Goal: Use online tool/utility: Use online tool/utility

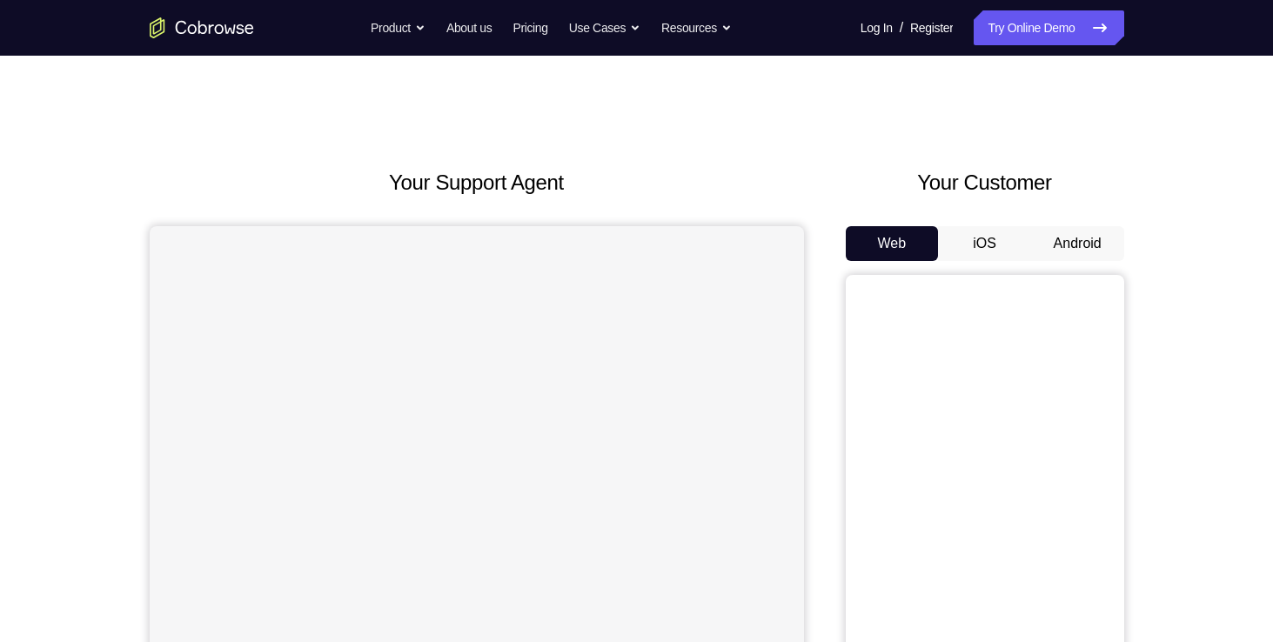
click at [1096, 246] on button "Android" at bounding box center [1077, 243] width 93 height 35
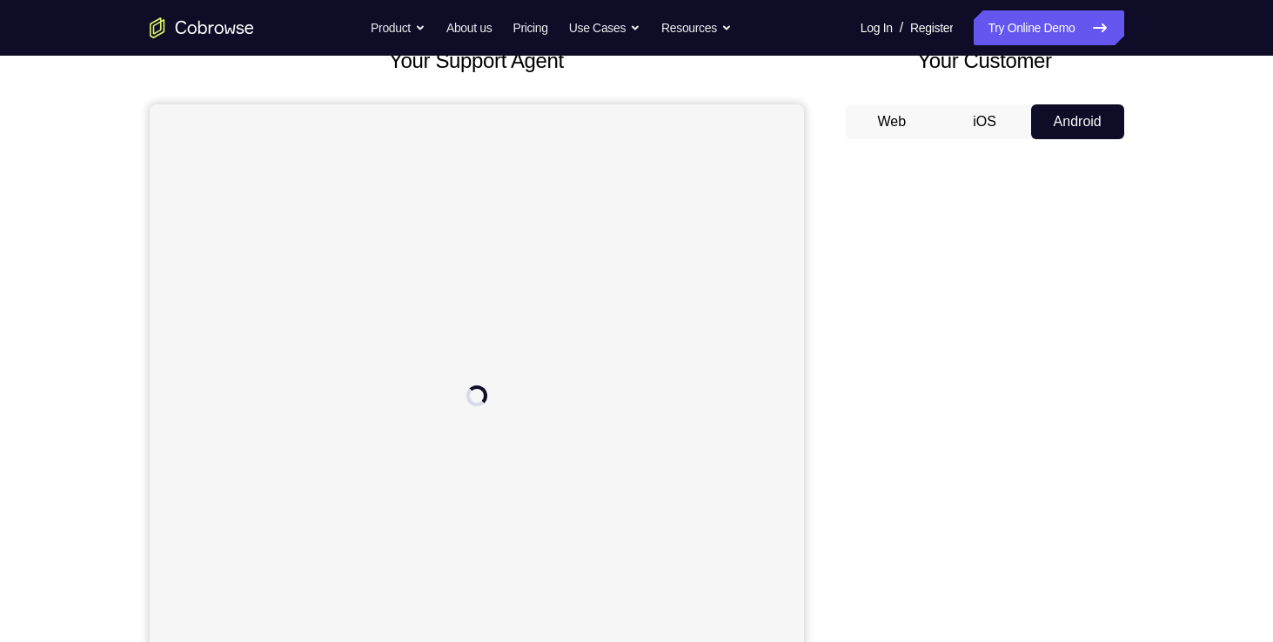
scroll to position [122, 0]
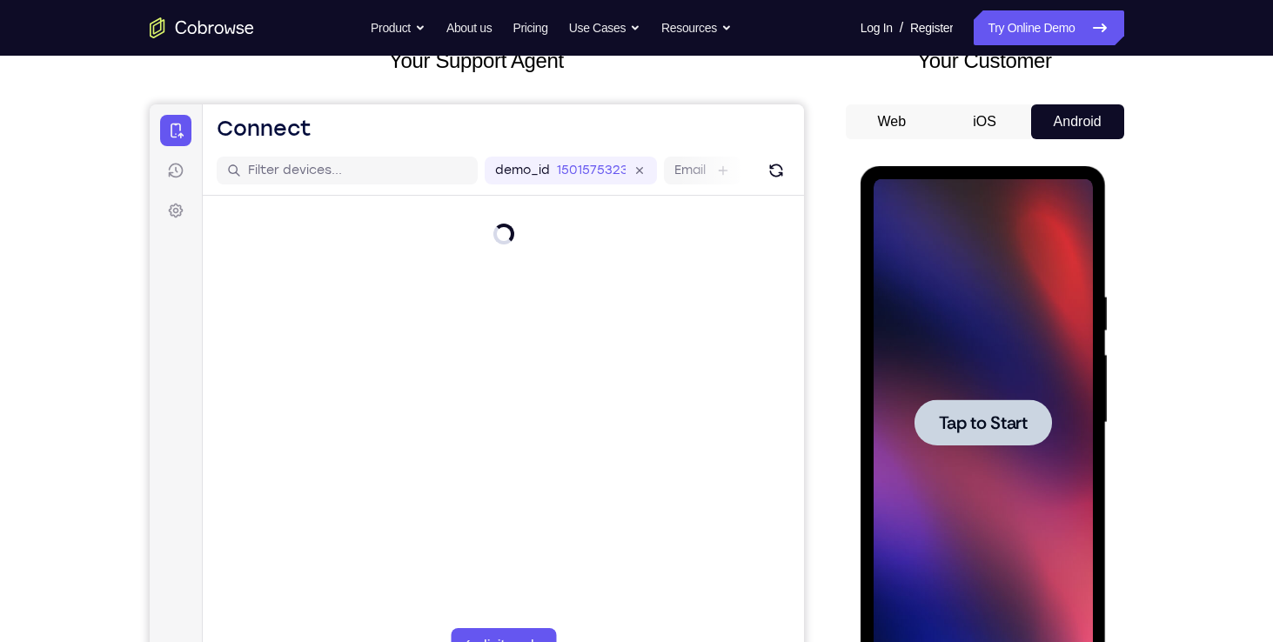
click at [1003, 426] on span "Tap to Start" at bounding box center [983, 422] width 89 height 17
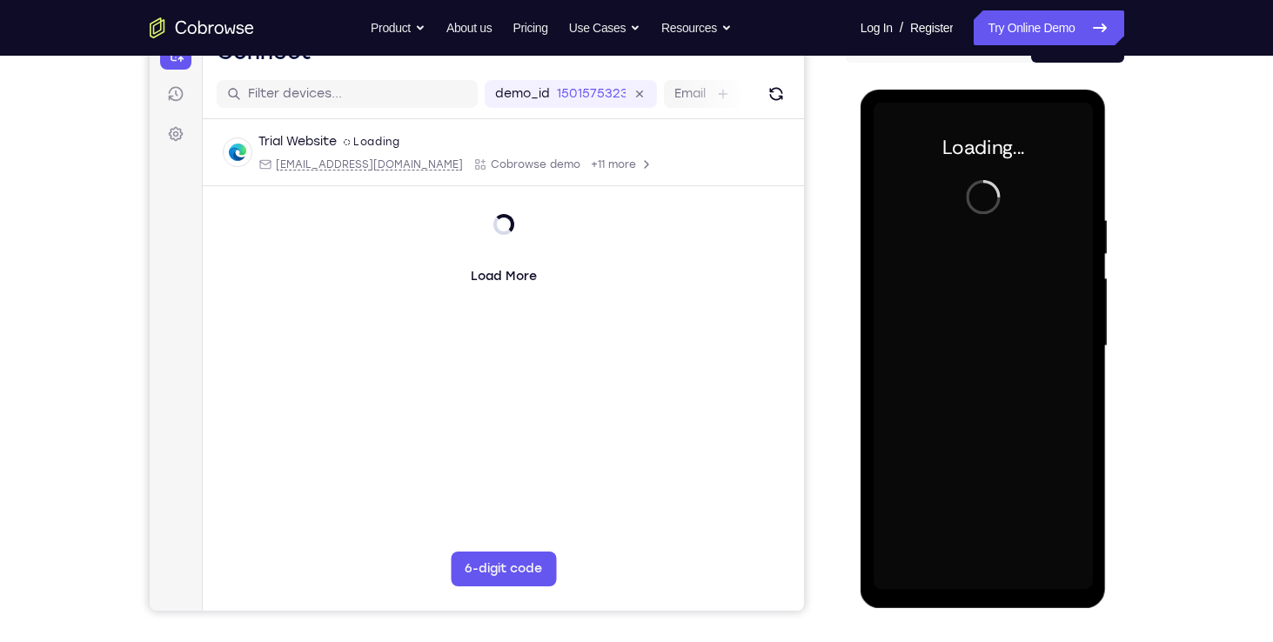
scroll to position [202, 0]
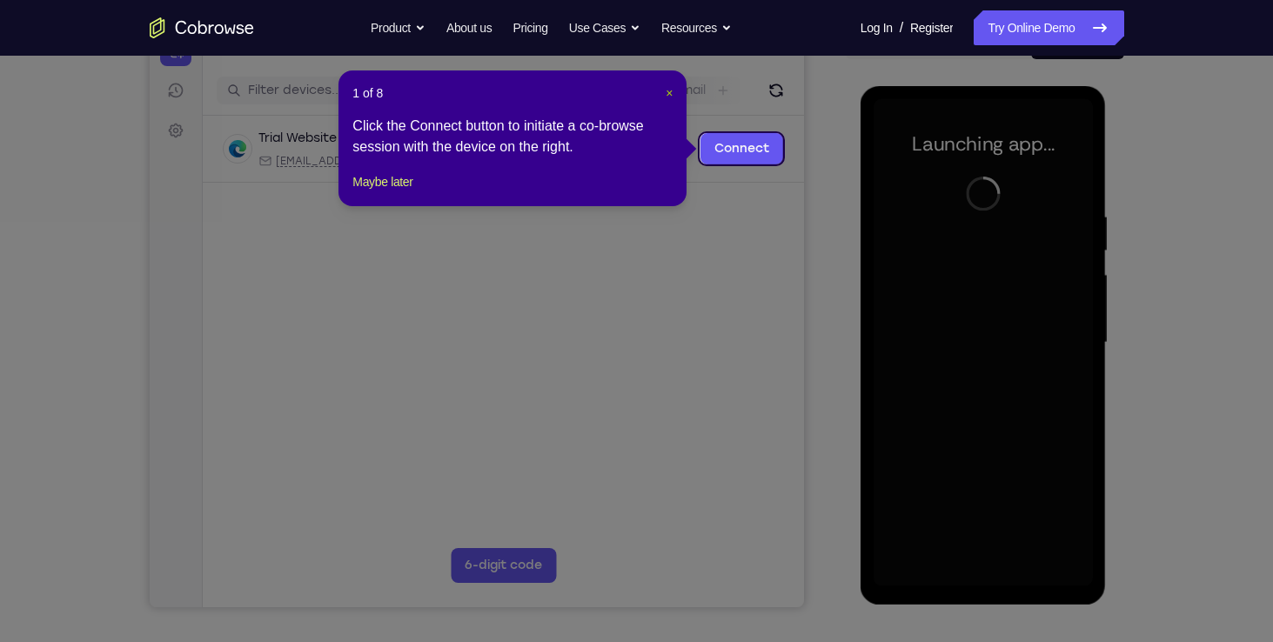
click at [669, 88] on span "×" at bounding box center [669, 93] width 7 height 14
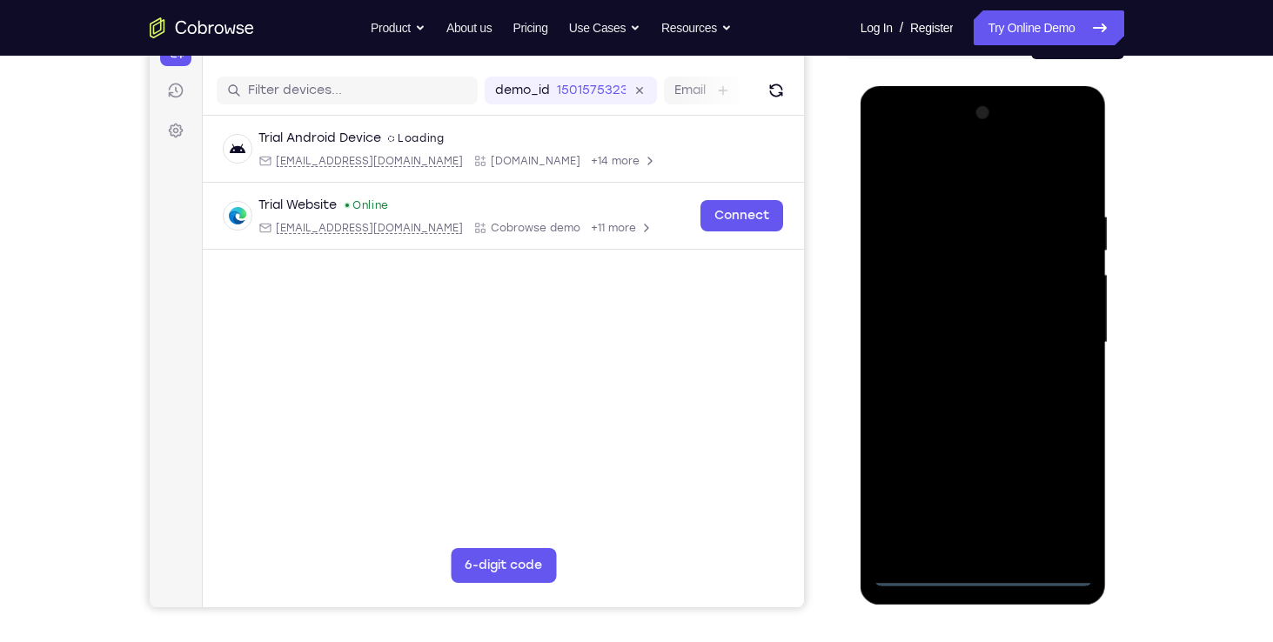
click at [990, 569] on div at bounding box center [983, 342] width 219 height 487
click at [1058, 506] on div at bounding box center [983, 342] width 219 height 487
click at [1035, 183] on div at bounding box center [983, 342] width 219 height 487
click at [1050, 329] on div at bounding box center [983, 342] width 219 height 487
click at [962, 374] on div at bounding box center [983, 342] width 219 height 487
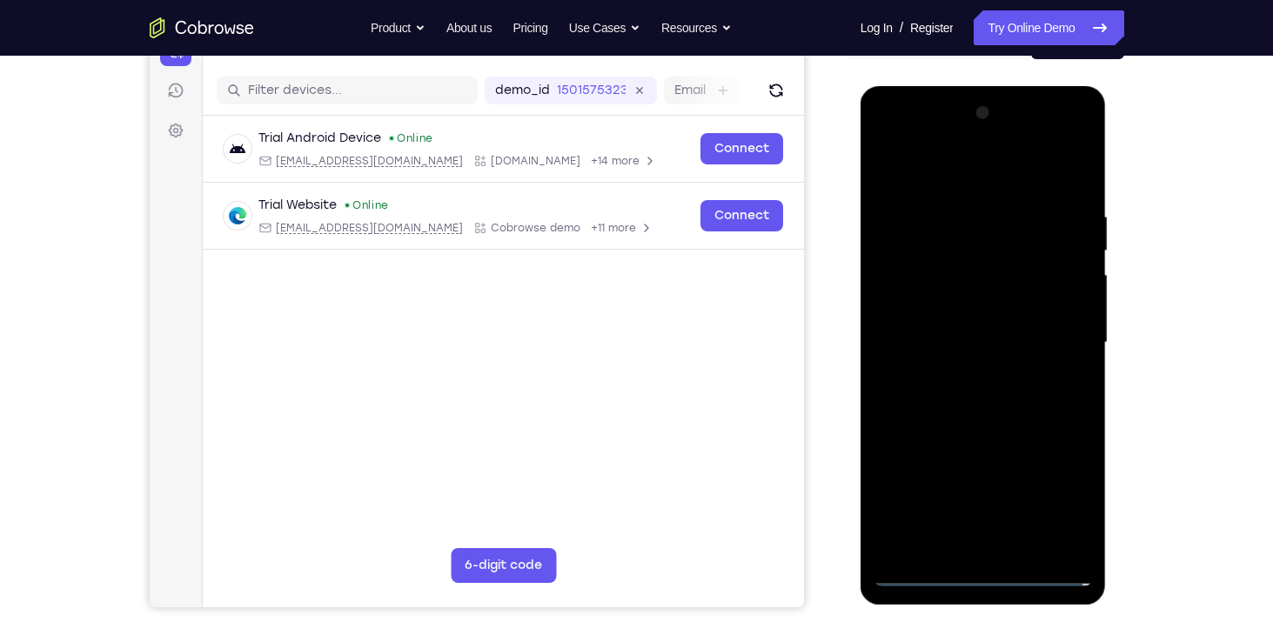
click at [946, 326] on div at bounding box center [983, 342] width 219 height 487
click at [946, 300] on div at bounding box center [983, 342] width 219 height 487
click at [944, 332] on div at bounding box center [983, 342] width 219 height 487
click at [941, 398] on div at bounding box center [983, 342] width 219 height 487
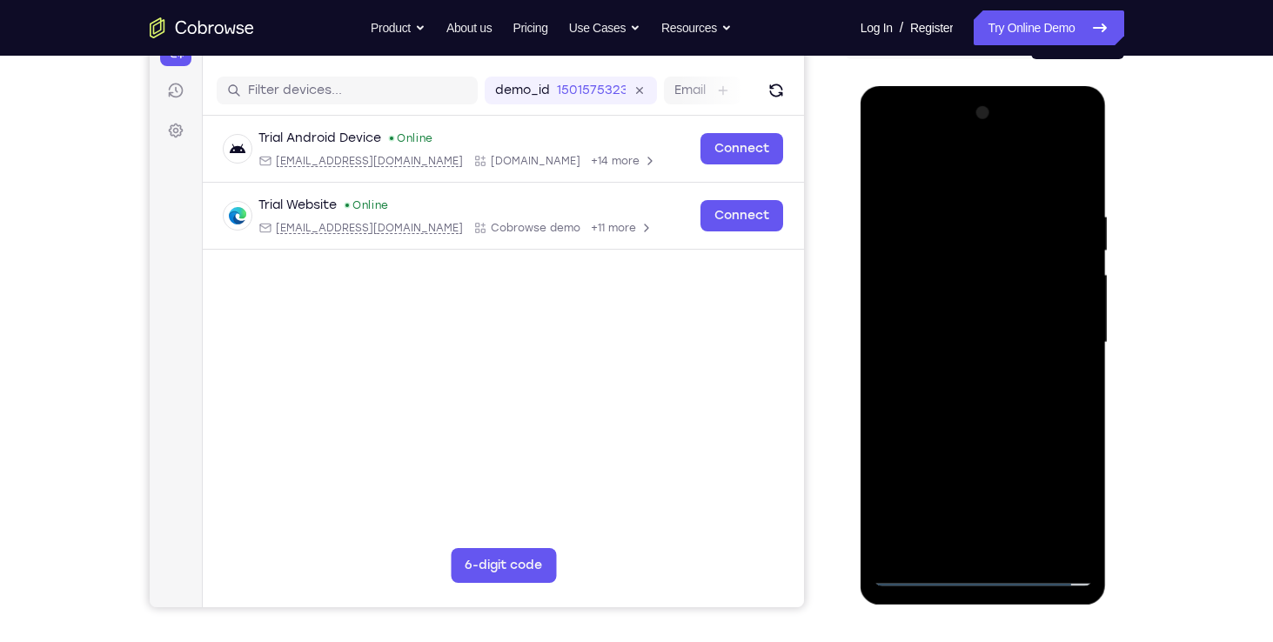
click at [941, 398] on div at bounding box center [983, 342] width 219 height 487
click at [1070, 365] on div at bounding box center [983, 342] width 219 height 487
click at [1071, 193] on div at bounding box center [983, 342] width 219 height 487
click at [1076, 165] on div at bounding box center [983, 342] width 219 height 487
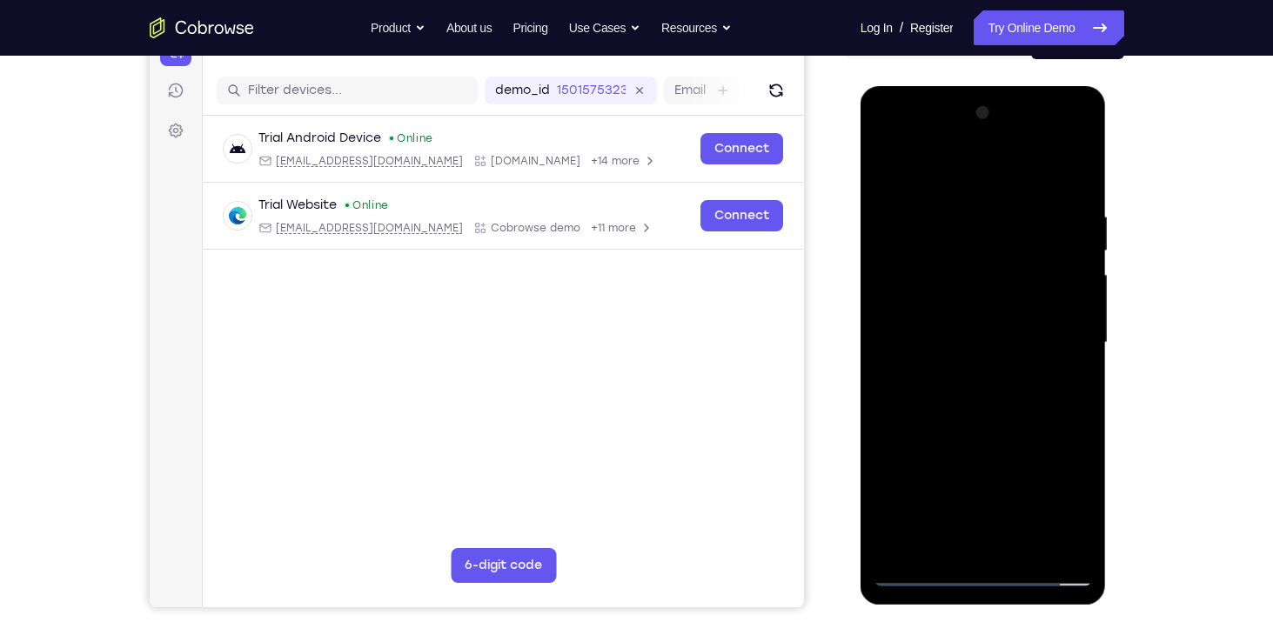
click at [1013, 193] on div at bounding box center [983, 342] width 219 height 487
click at [1013, 190] on div at bounding box center [983, 342] width 219 height 487
click at [1077, 193] on div at bounding box center [983, 342] width 219 height 487
click at [891, 159] on div at bounding box center [983, 342] width 219 height 487
click at [1022, 545] on div at bounding box center [983, 342] width 219 height 487
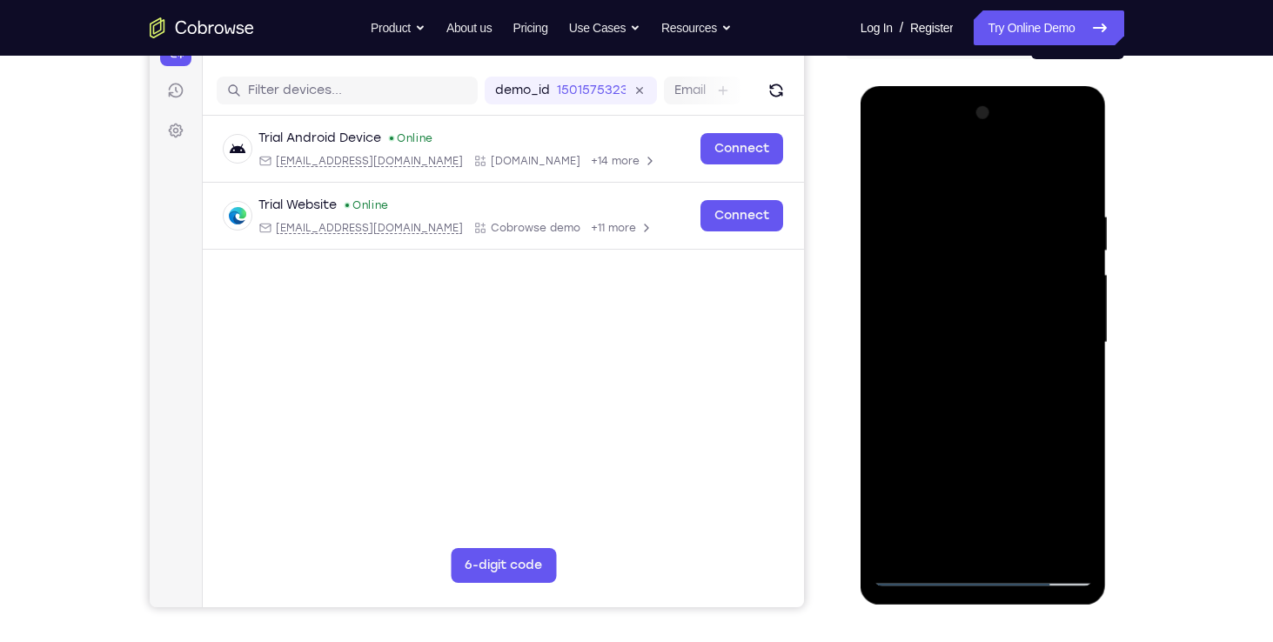
click at [1022, 545] on div at bounding box center [983, 342] width 219 height 487
click at [1001, 430] on div at bounding box center [983, 342] width 219 height 487
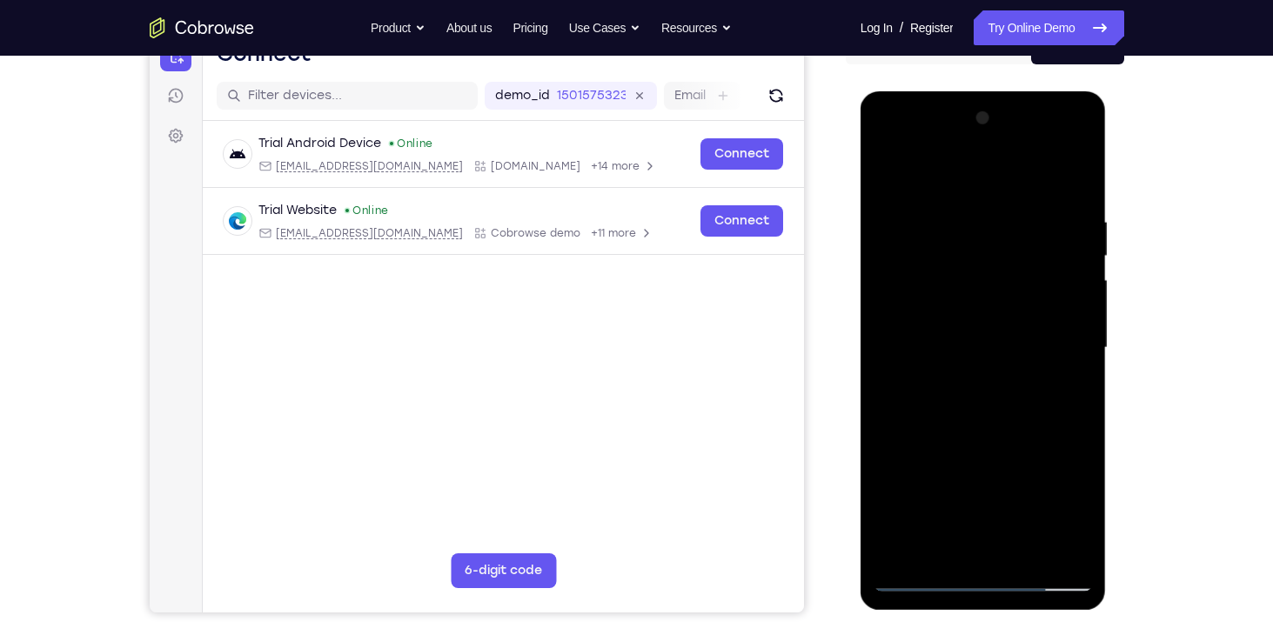
scroll to position [191, 0]
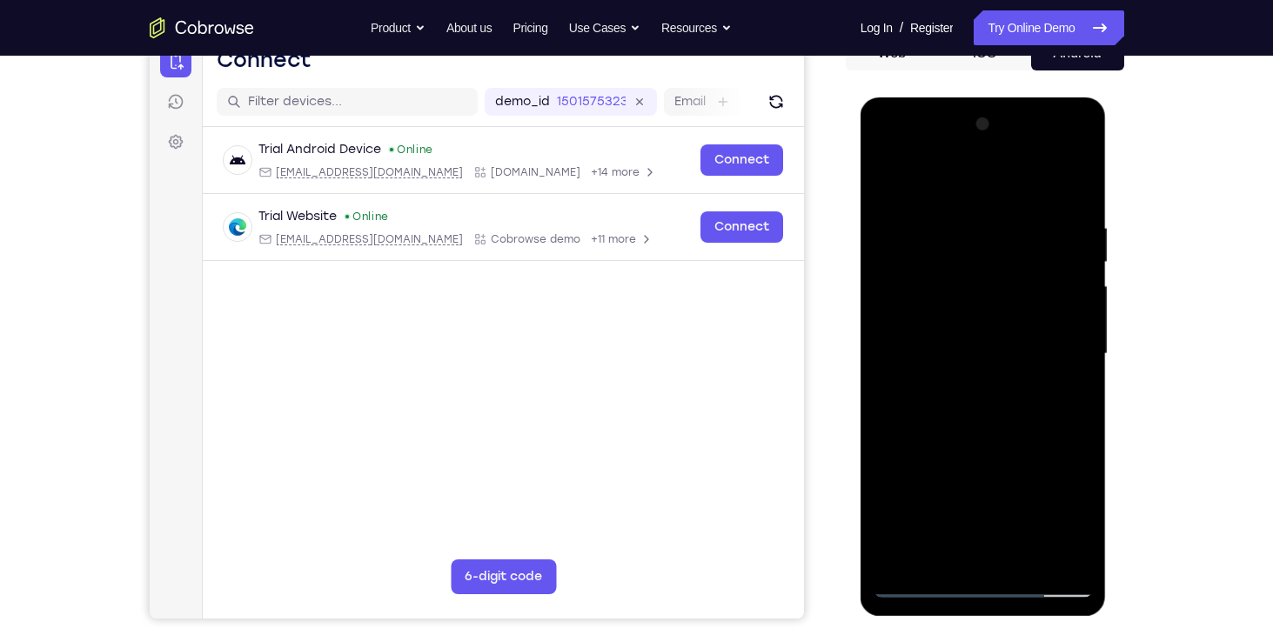
click at [895, 177] on div at bounding box center [983, 354] width 219 height 487
click at [944, 209] on div at bounding box center [983, 354] width 219 height 487
click at [1050, 559] on div at bounding box center [983, 354] width 219 height 487
click at [1049, 554] on div at bounding box center [983, 354] width 219 height 487
click at [1073, 183] on div at bounding box center [983, 354] width 219 height 487
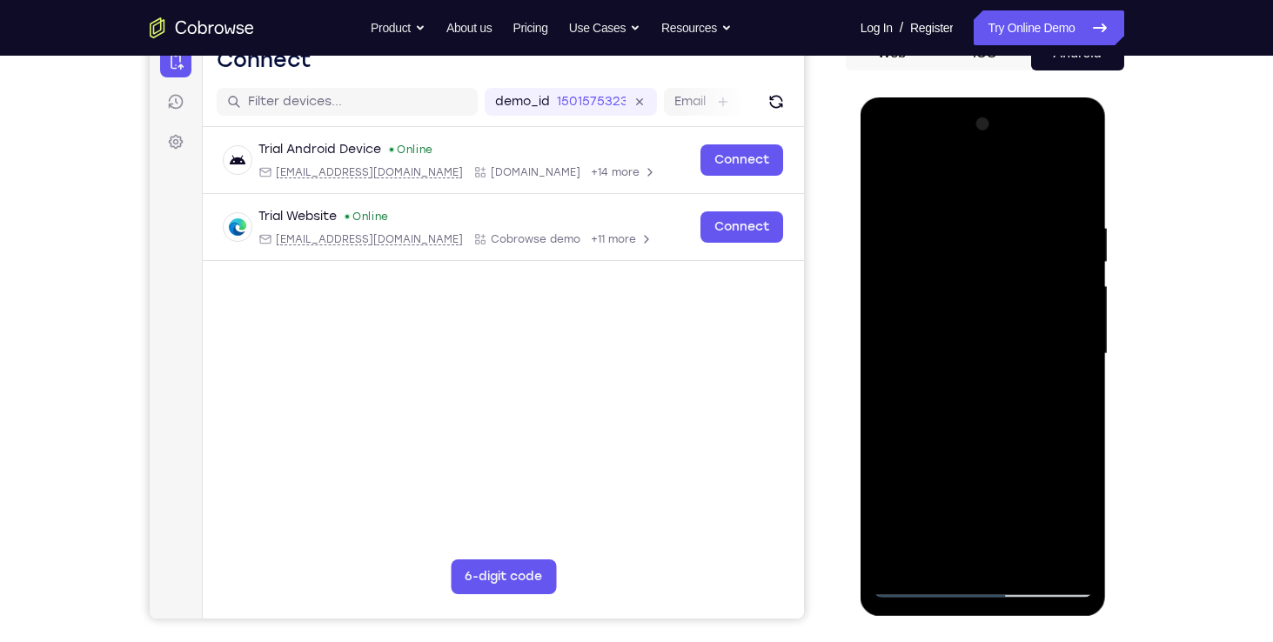
click at [1013, 217] on div at bounding box center [983, 354] width 219 height 487
click at [1072, 181] on div at bounding box center [983, 354] width 219 height 487
click at [901, 554] on div at bounding box center [983, 354] width 219 height 487
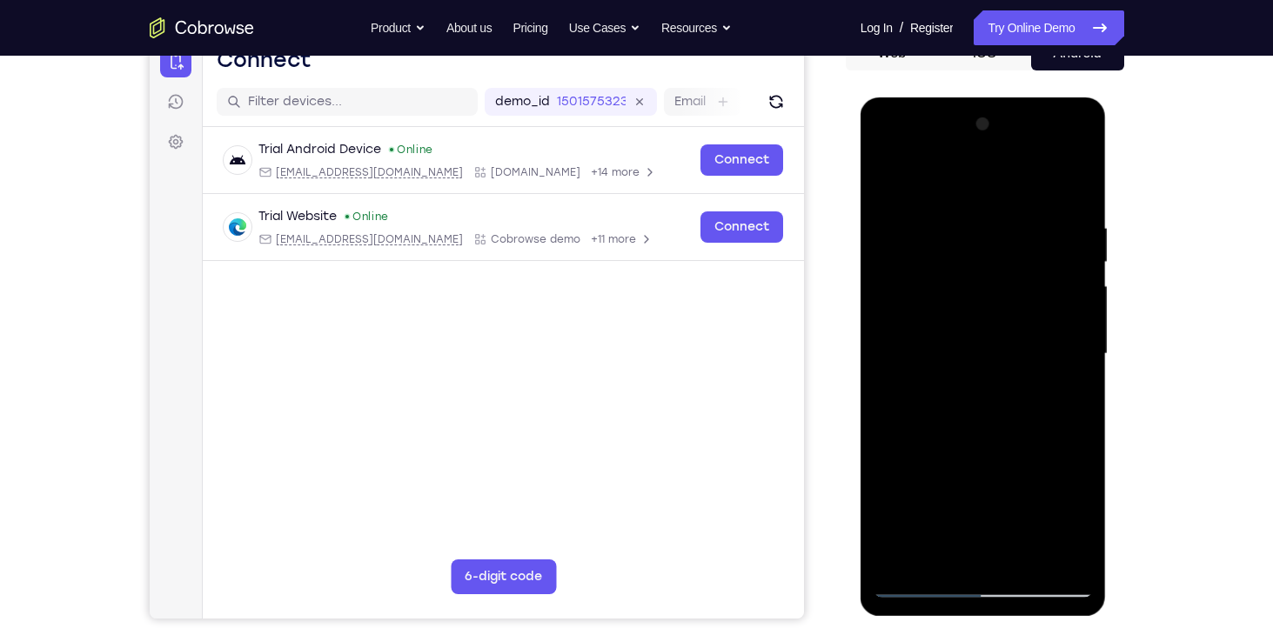
click at [901, 554] on div at bounding box center [983, 354] width 219 height 487
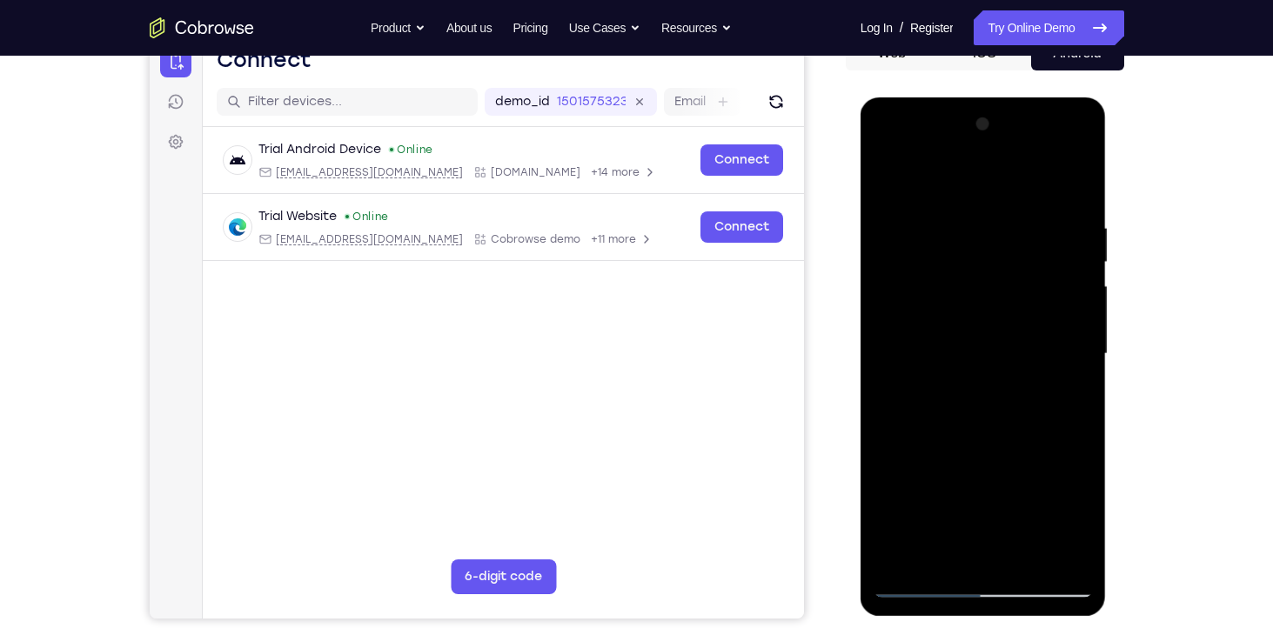
click at [901, 554] on div at bounding box center [983, 354] width 219 height 487
click at [1076, 220] on div at bounding box center [983, 354] width 219 height 487
click at [1077, 184] on div at bounding box center [983, 354] width 219 height 487
click at [1065, 202] on div at bounding box center [983, 354] width 219 height 487
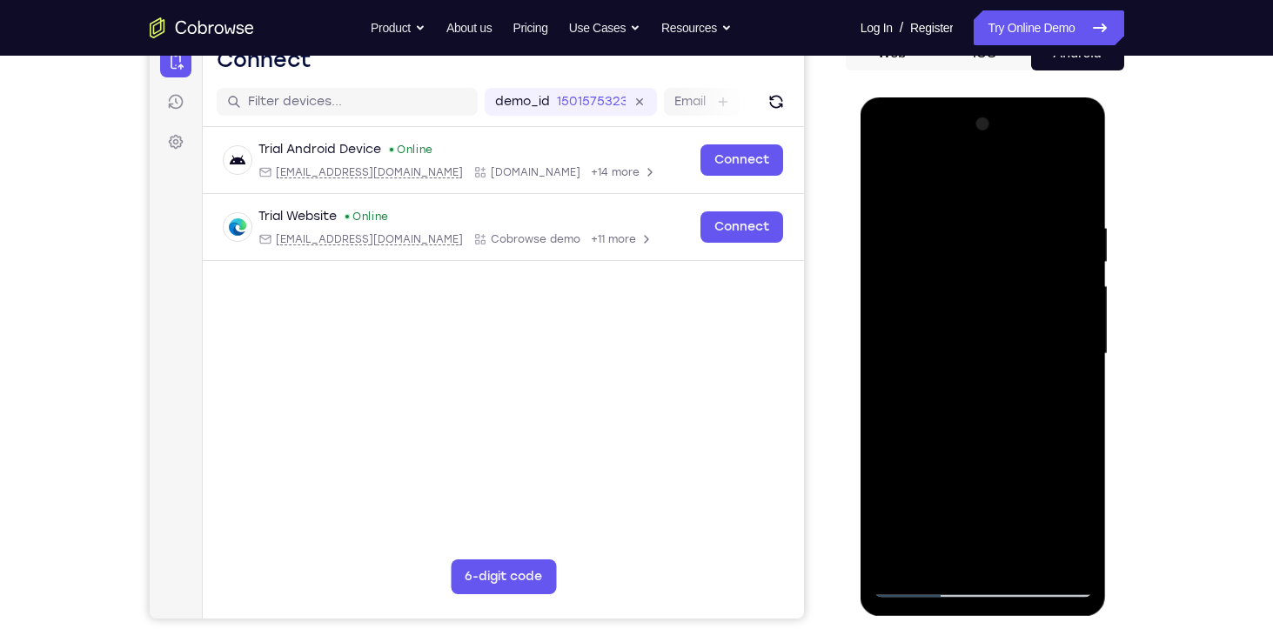
click at [1069, 185] on div at bounding box center [983, 354] width 219 height 487
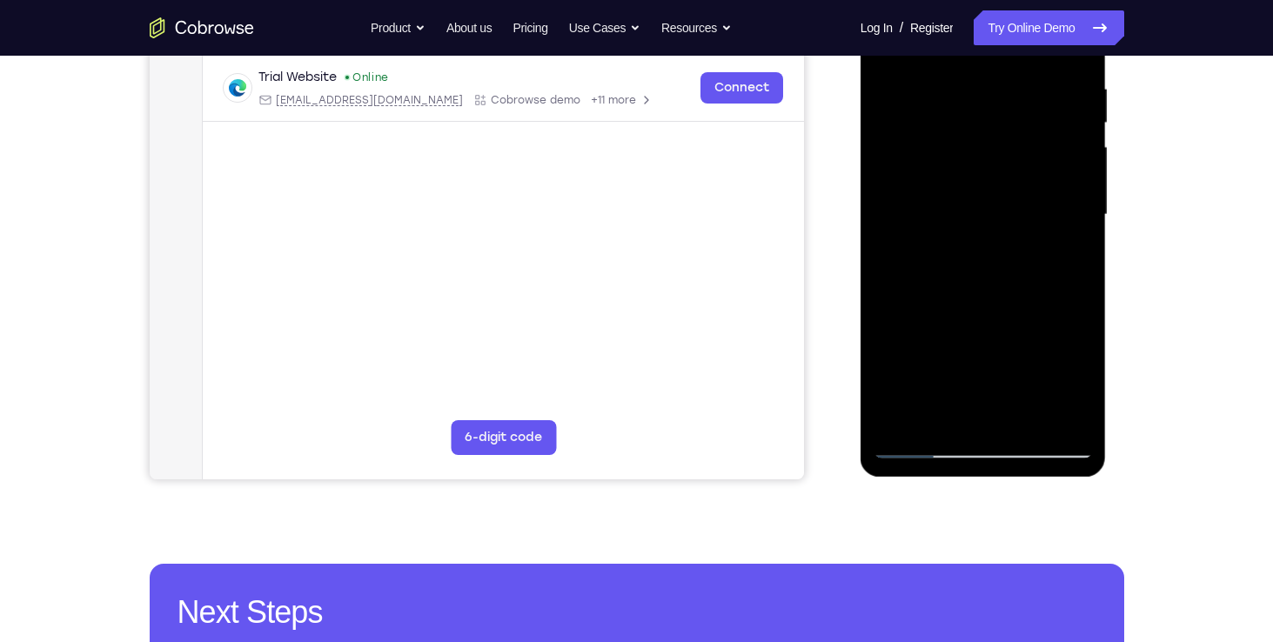
scroll to position [378, 0]
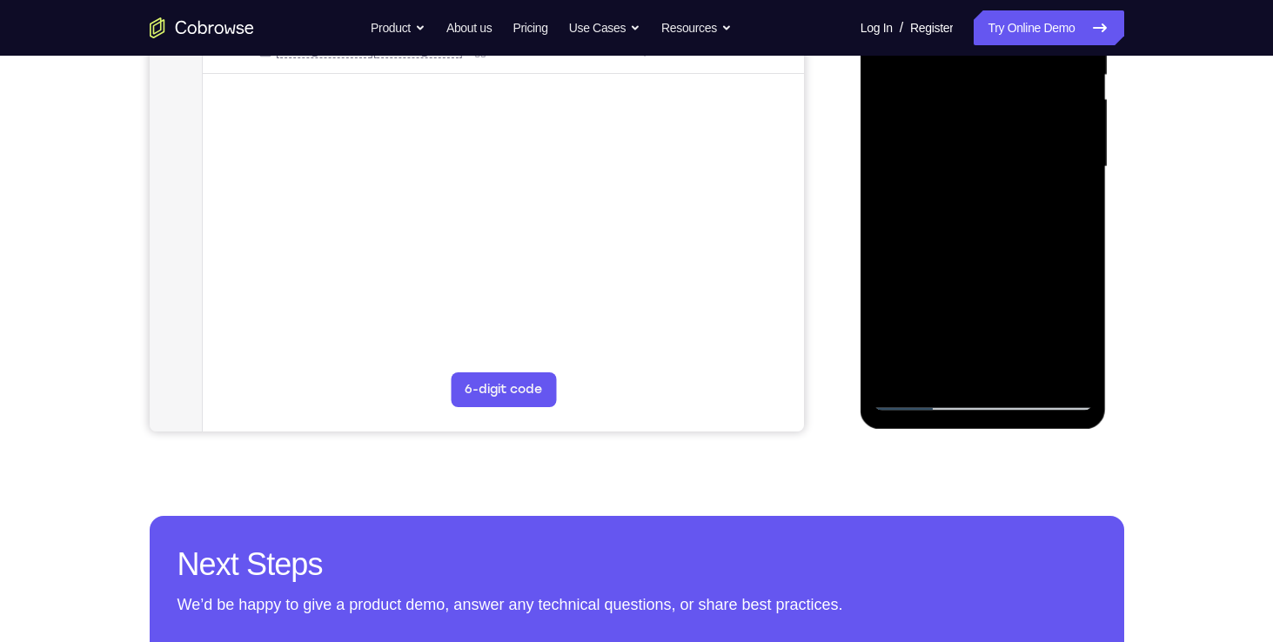
click at [1022, 363] on div at bounding box center [983, 166] width 219 height 487
click at [1001, 192] on div at bounding box center [983, 166] width 219 height 487
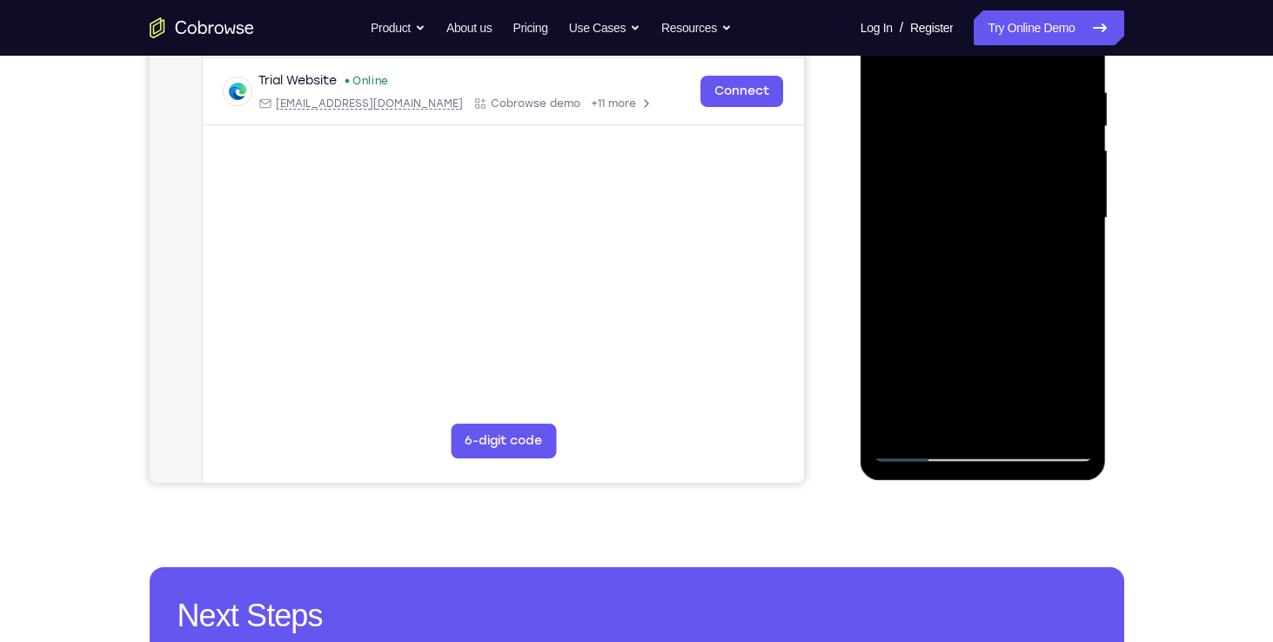
scroll to position [325, 0]
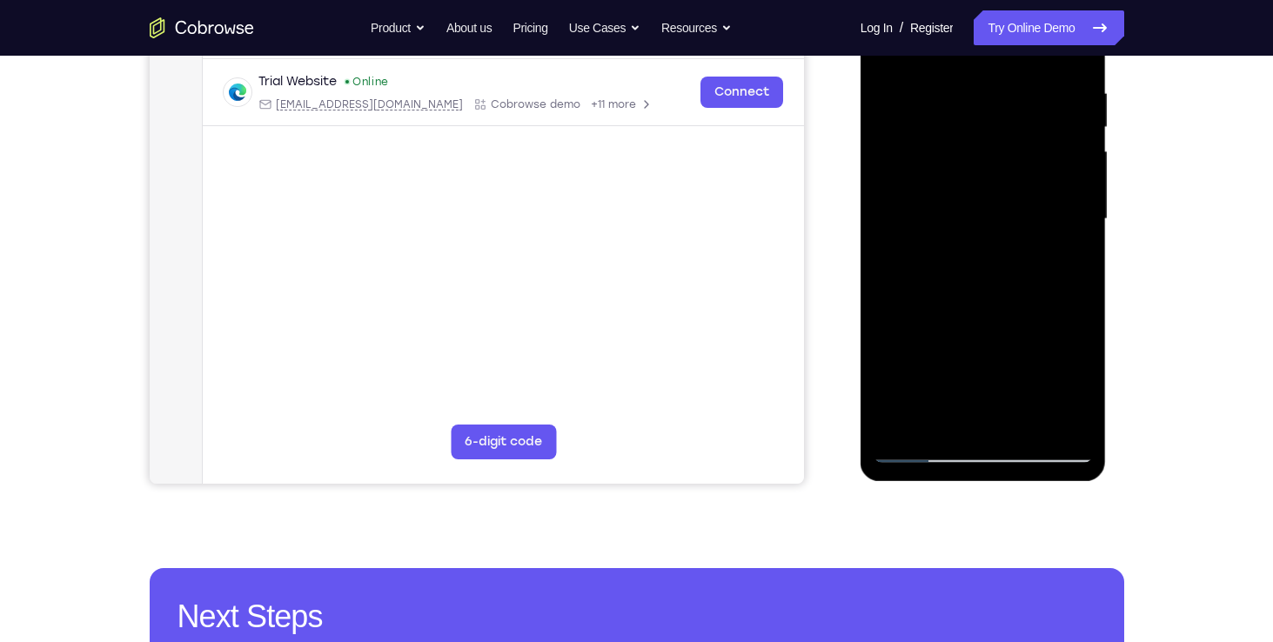
click at [979, 265] on div at bounding box center [983, 219] width 219 height 487
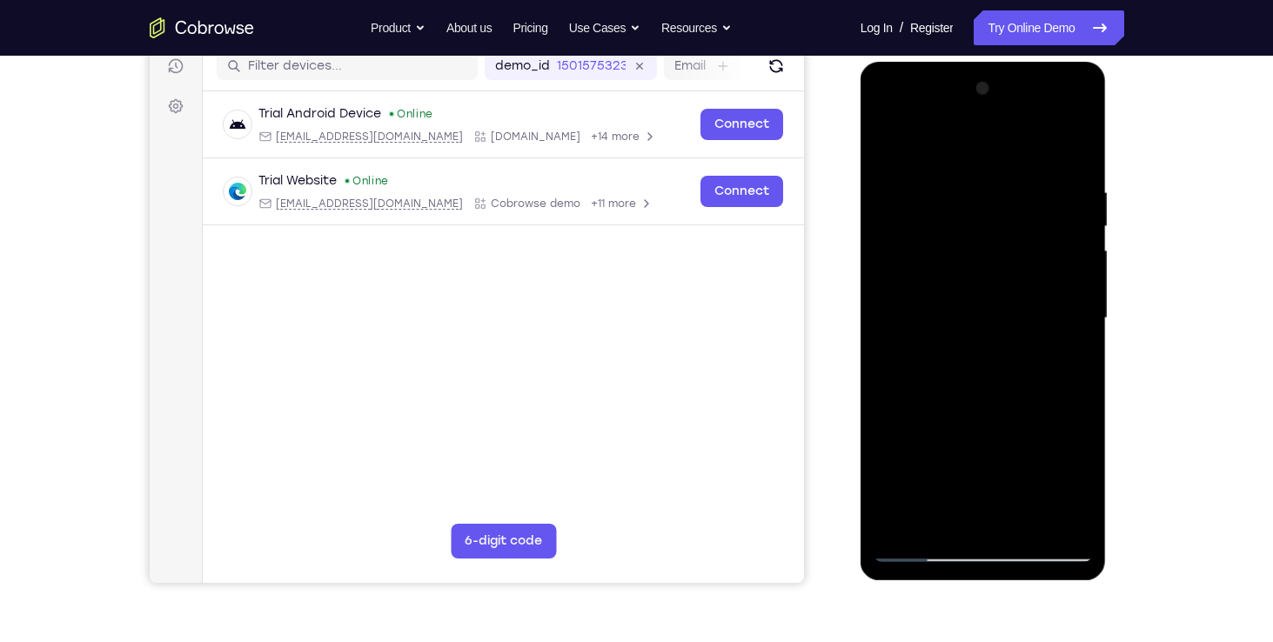
scroll to position [225, 0]
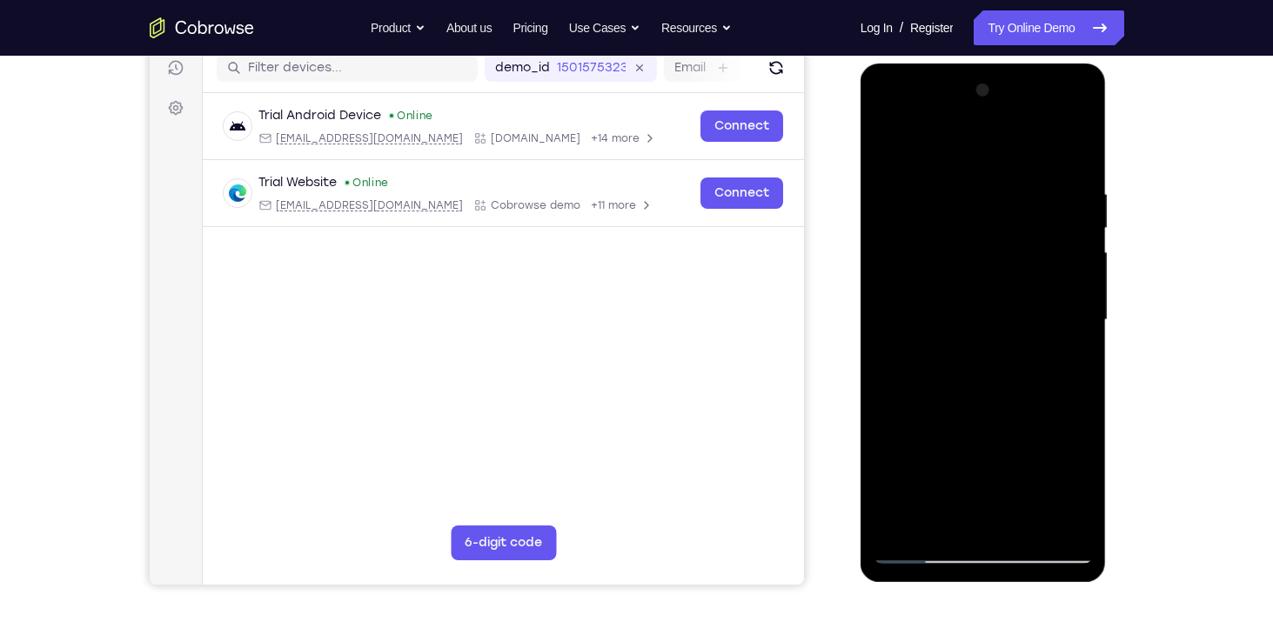
click at [1077, 447] on div at bounding box center [983, 320] width 219 height 487
click at [889, 139] on div at bounding box center [983, 320] width 219 height 487
click at [1031, 530] on div at bounding box center [983, 320] width 219 height 487
click at [964, 344] on div at bounding box center [983, 320] width 219 height 487
click at [982, 410] on div at bounding box center [983, 320] width 219 height 487
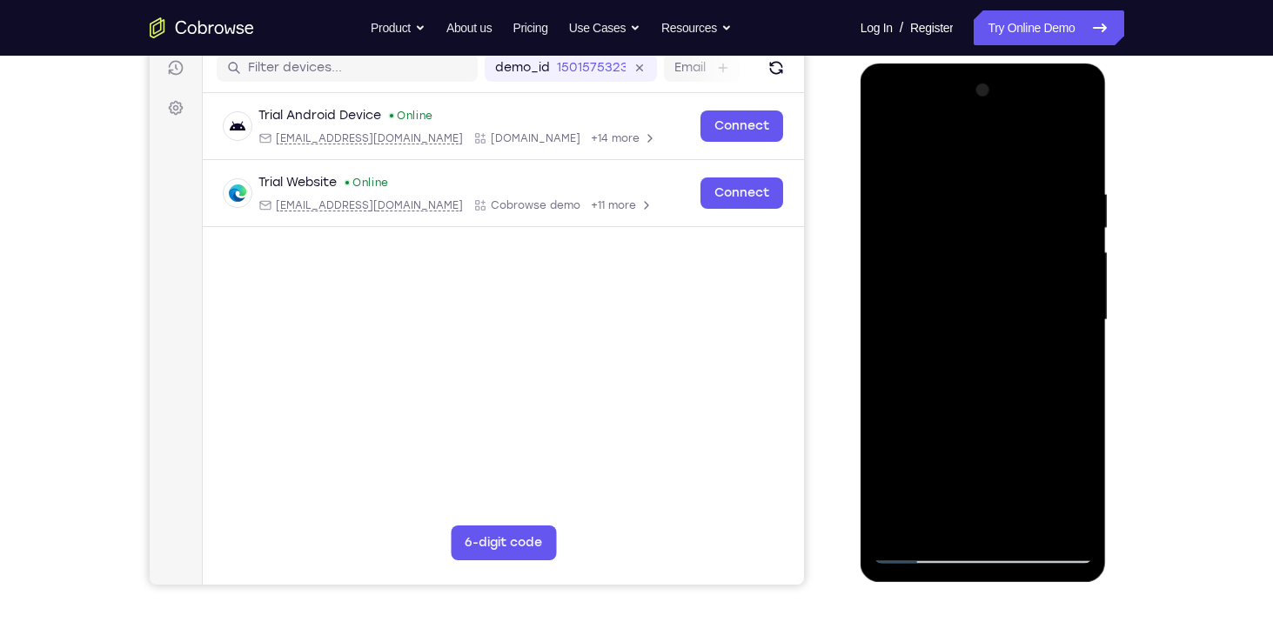
click at [982, 410] on div at bounding box center [983, 320] width 219 height 487
click at [887, 151] on div at bounding box center [983, 320] width 219 height 487
click at [1025, 519] on div at bounding box center [983, 320] width 219 height 487
click at [990, 339] on div at bounding box center [983, 320] width 219 height 487
